Goal: Task Accomplishment & Management: Use online tool/utility

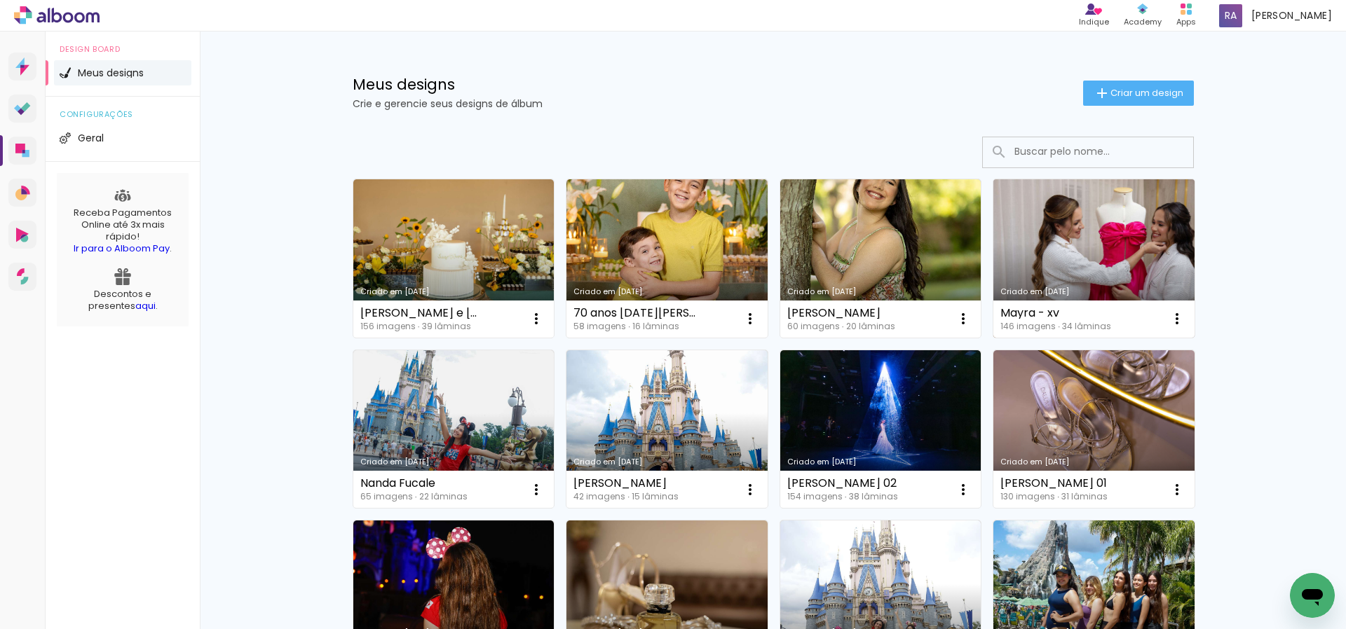
click at [1108, 236] on link "Criado em [DATE]" at bounding box center [1093, 258] width 201 height 158
